Goal: Transaction & Acquisition: Purchase product/service

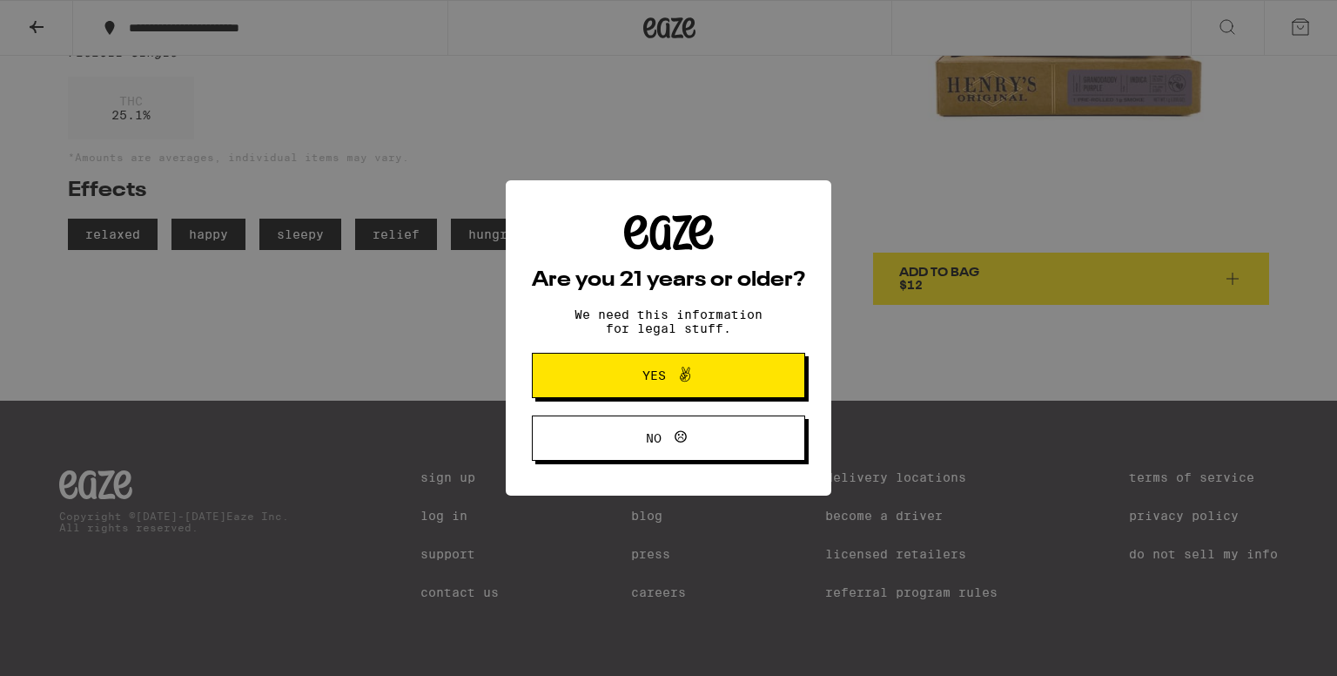
click at [699, 382] on span "Yes" at bounding box center [668, 375] width 132 height 23
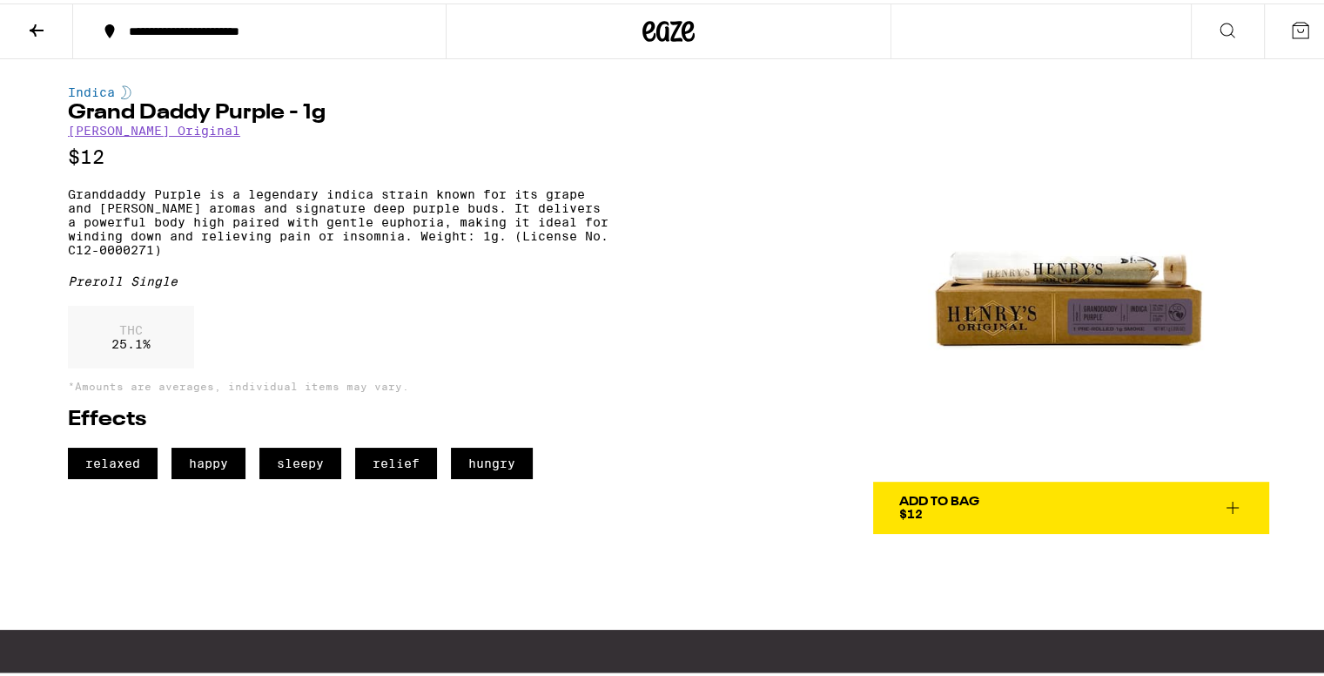
click at [144, 131] on link "[PERSON_NAME] Original" at bounding box center [154, 127] width 172 height 14
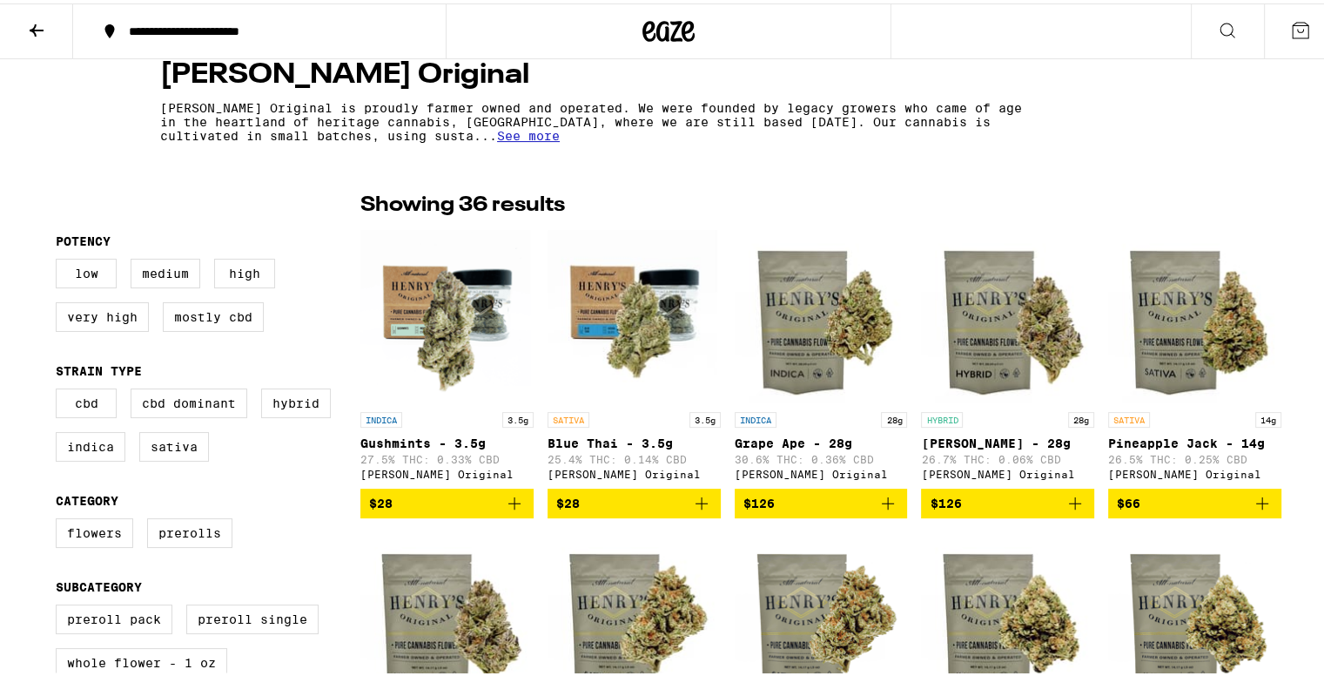
scroll to position [435, 0]
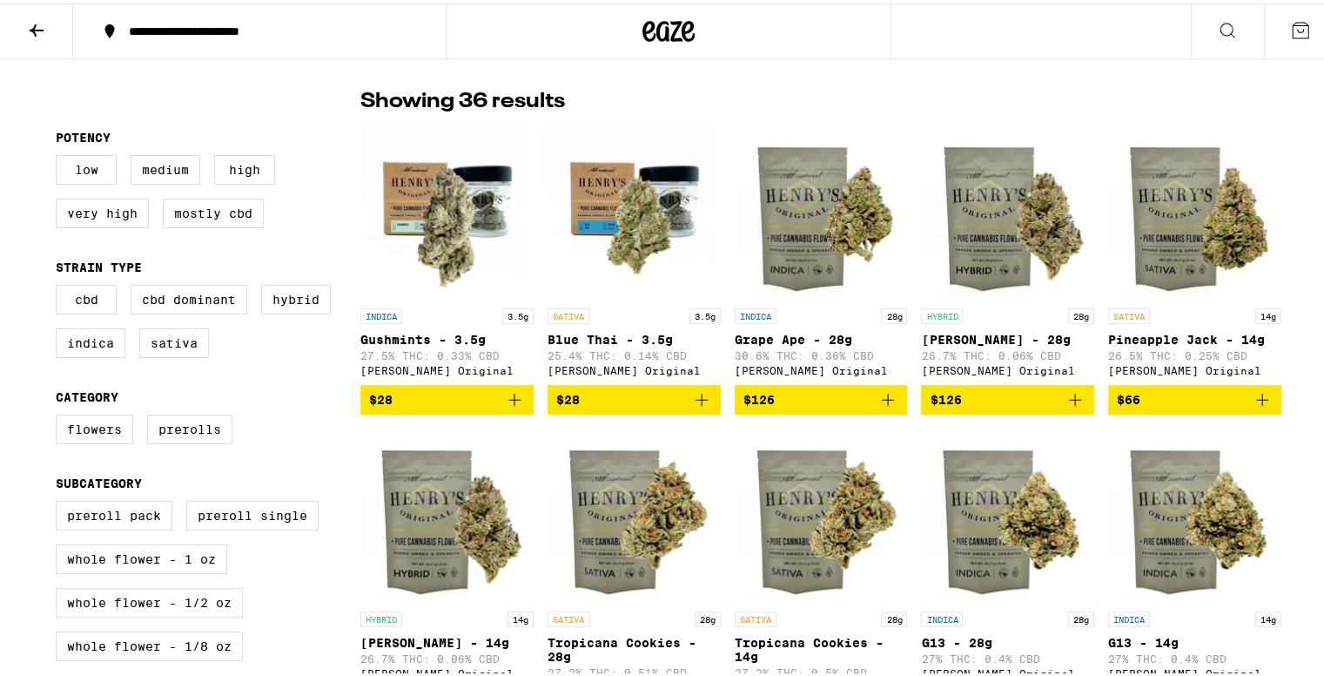
click at [804, 243] on img "Open page for Grape Ape - 28g from Henry's Original" at bounding box center [821, 209] width 173 height 174
